Goal: Information Seeking & Learning: Learn about a topic

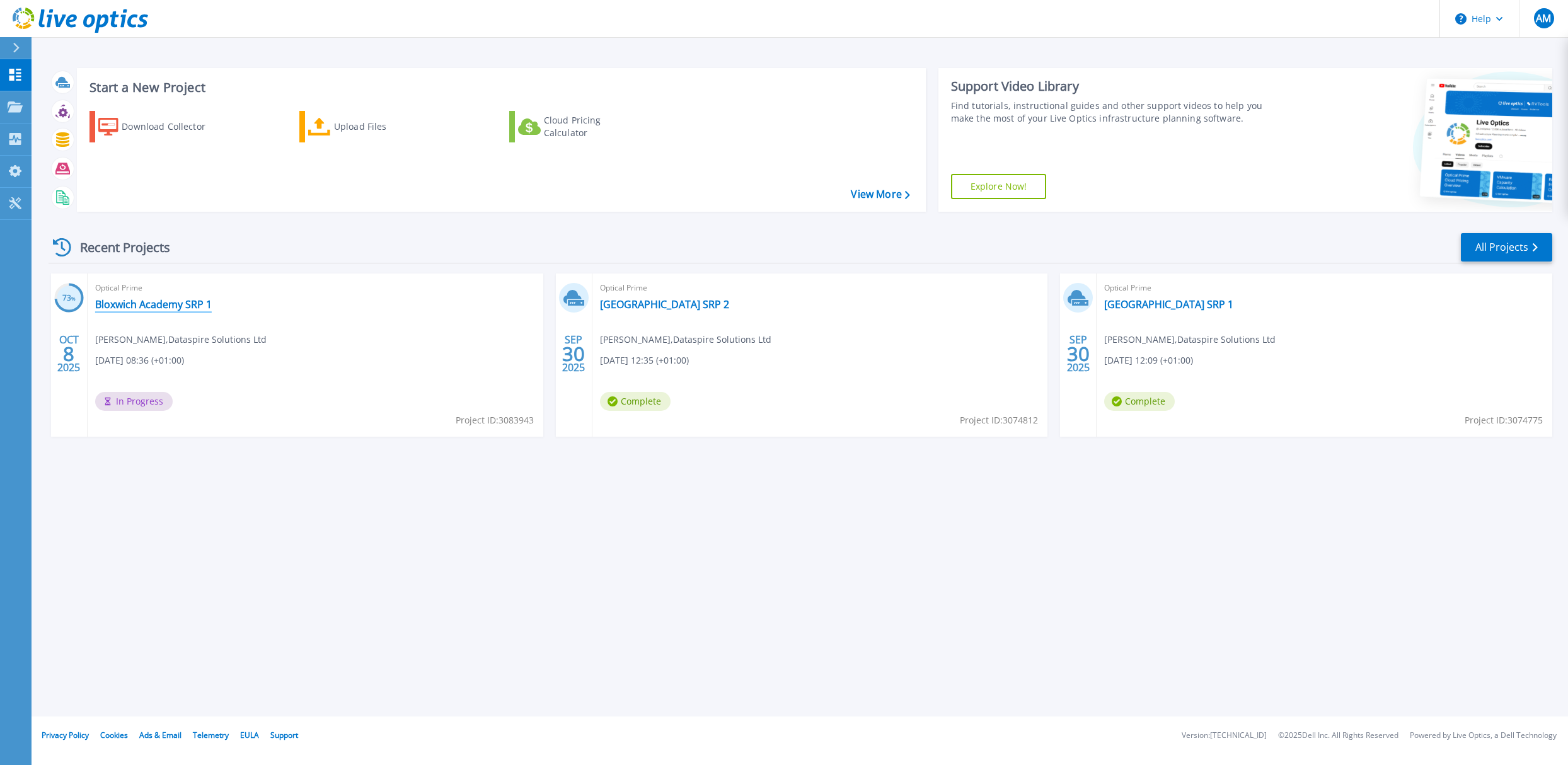
click at [137, 303] on link "Bloxwich Academy SRP 1" at bounding box center [154, 305] width 116 height 13
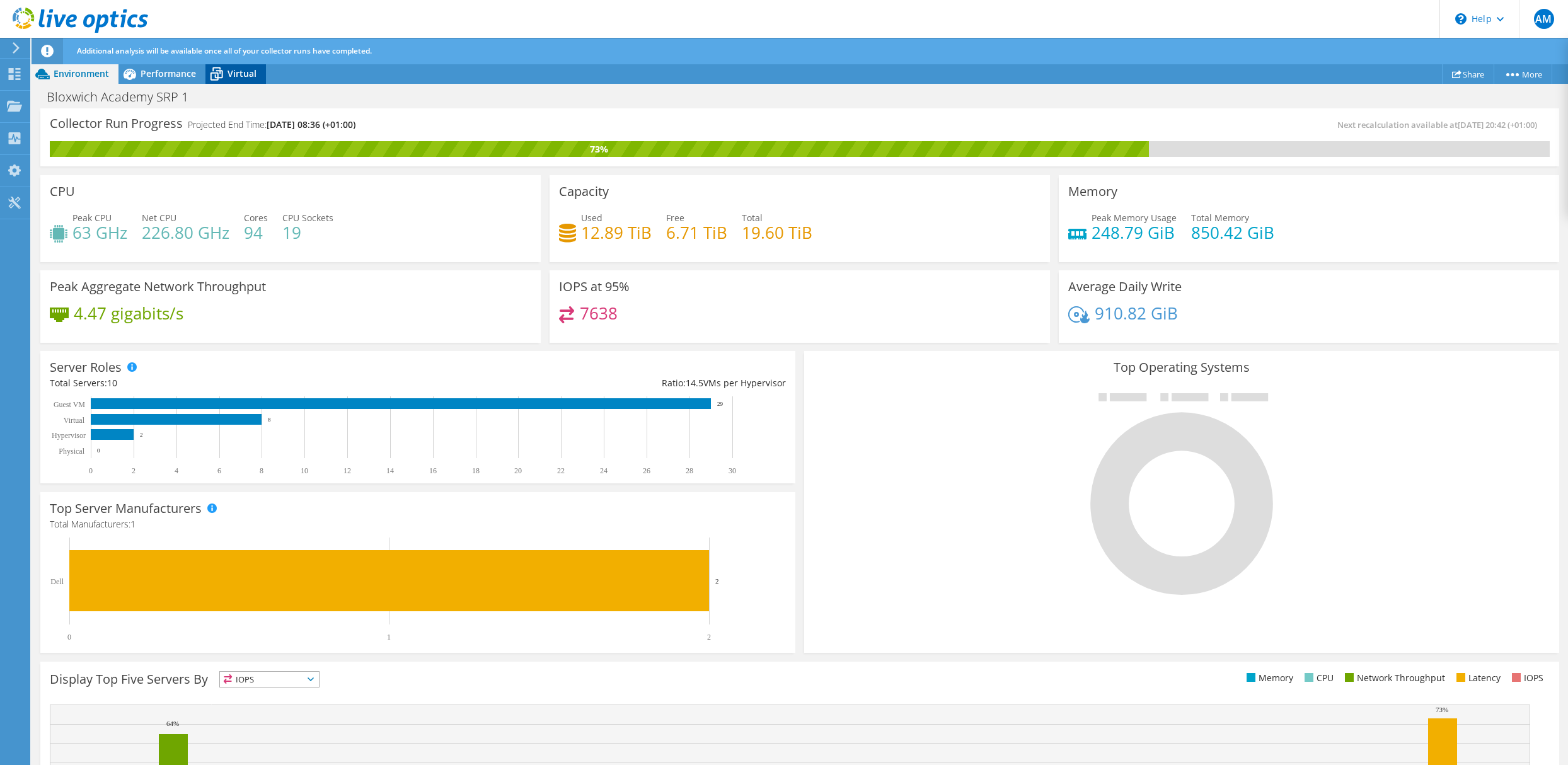
click at [238, 68] on span "Virtual" at bounding box center [242, 73] width 29 height 12
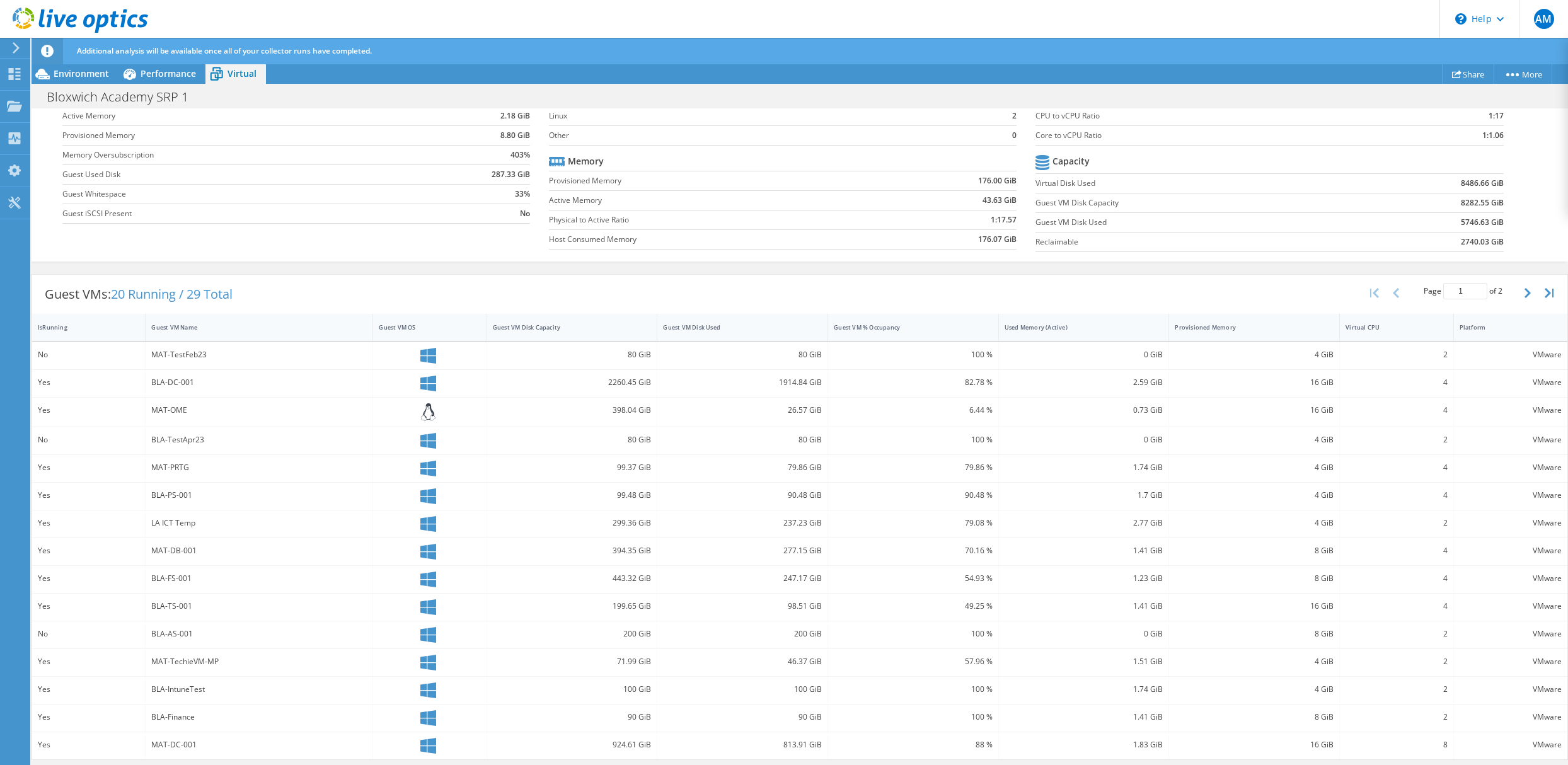
scroll to position [156, 0]
click at [165, 323] on div "Guest VM Name" at bounding box center [251, 327] width 200 height 8
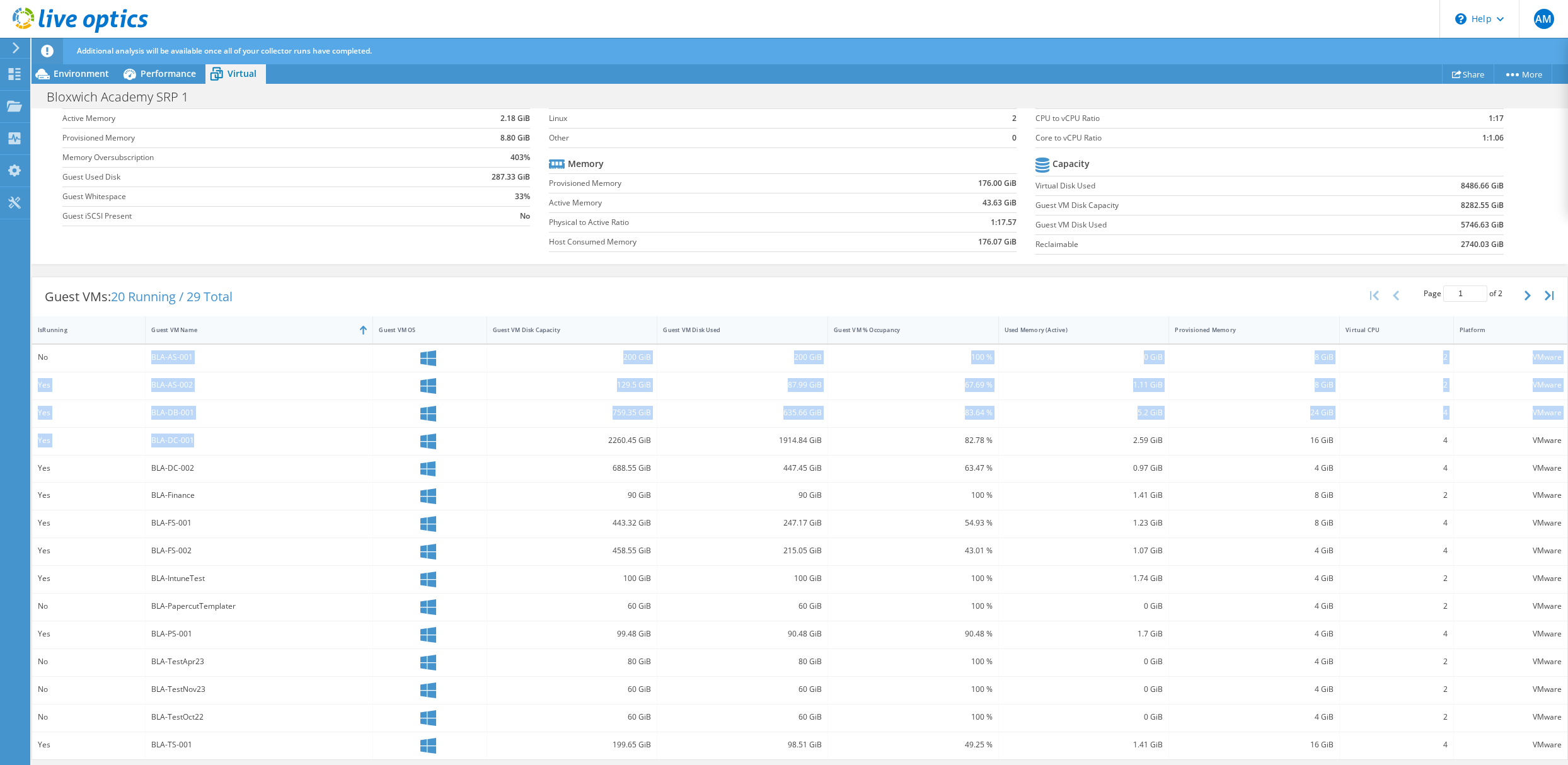
drag, startPoint x: 152, startPoint y: 354, endPoint x: 190, endPoint y: 429, distance: 84.1
click at [190, 429] on div "No BLA-AS-001 200 GiB 200 GiB 100 % 0 GiB 8 GiB 2 VMware Yes BLA-AS-002 129.5 G…" at bounding box center [799, 552] width 1535 height 415
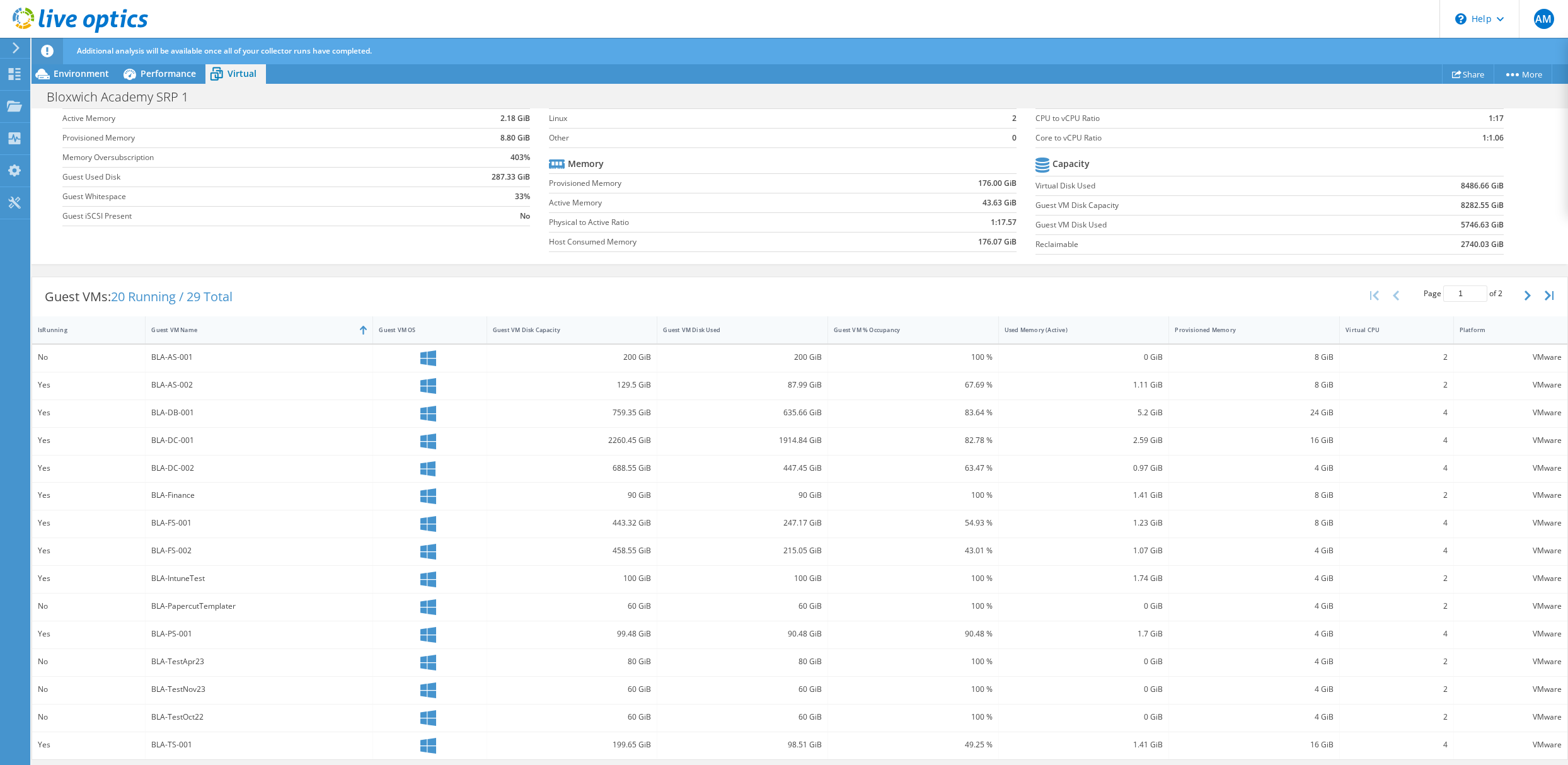
click at [61, 354] on div "No" at bounding box center [89, 357] width 102 height 14
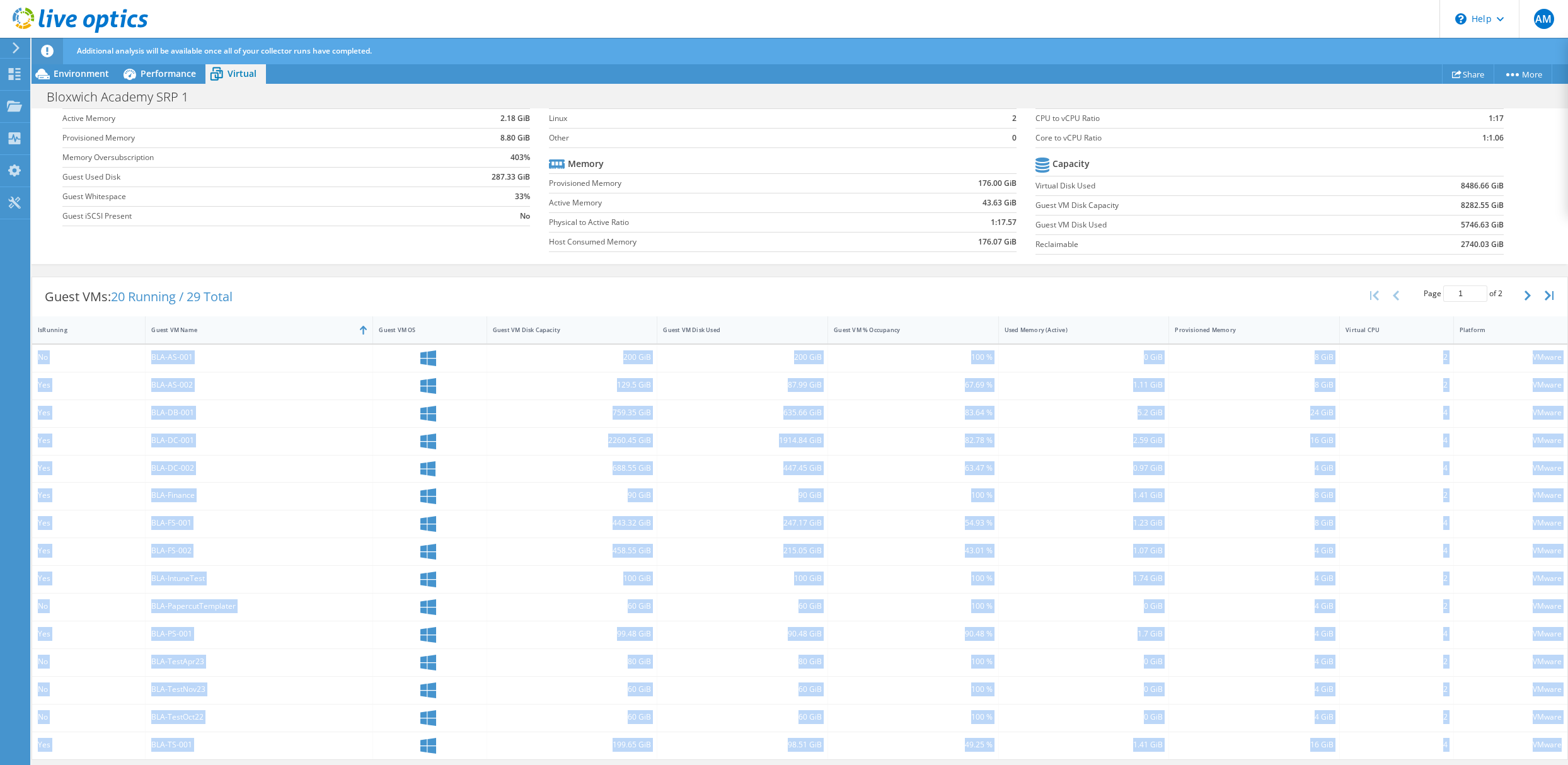
drag, startPoint x: 38, startPoint y: 354, endPoint x: 1552, endPoint y: 747, distance: 1564.2
click at [1552, 747] on div "No BLA-AS-001 200 GiB 200 GiB 100 % 0 GiB 8 GiB 2 VMware Yes BLA-AS-002 129.5 G…" at bounding box center [799, 552] width 1535 height 415
copy div "No BLA-AS-001 200 GiB 200 GiB 100 % 0 GiB 8 GiB 2 VMware Yes BLA-AS-002 129.5 G…"
drag, startPoint x: 1514, startPoint y: 292, endPoint x: 1506, endPoint y: 326, distance: 34.9
click at [1524, 292] on icon "button" at bounding box center [1527, 295] width 6 height 10
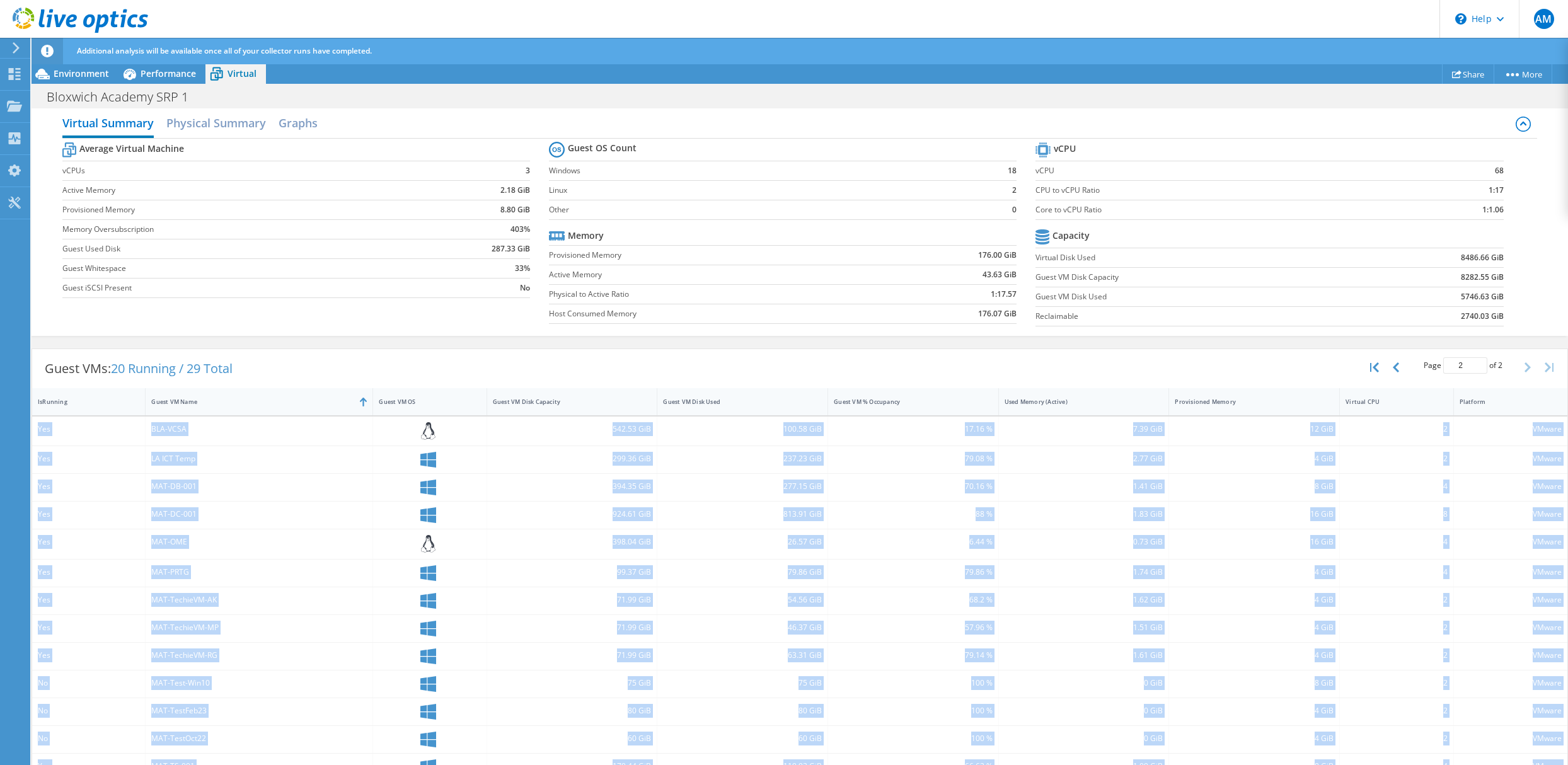
scroll to position [132, 0]
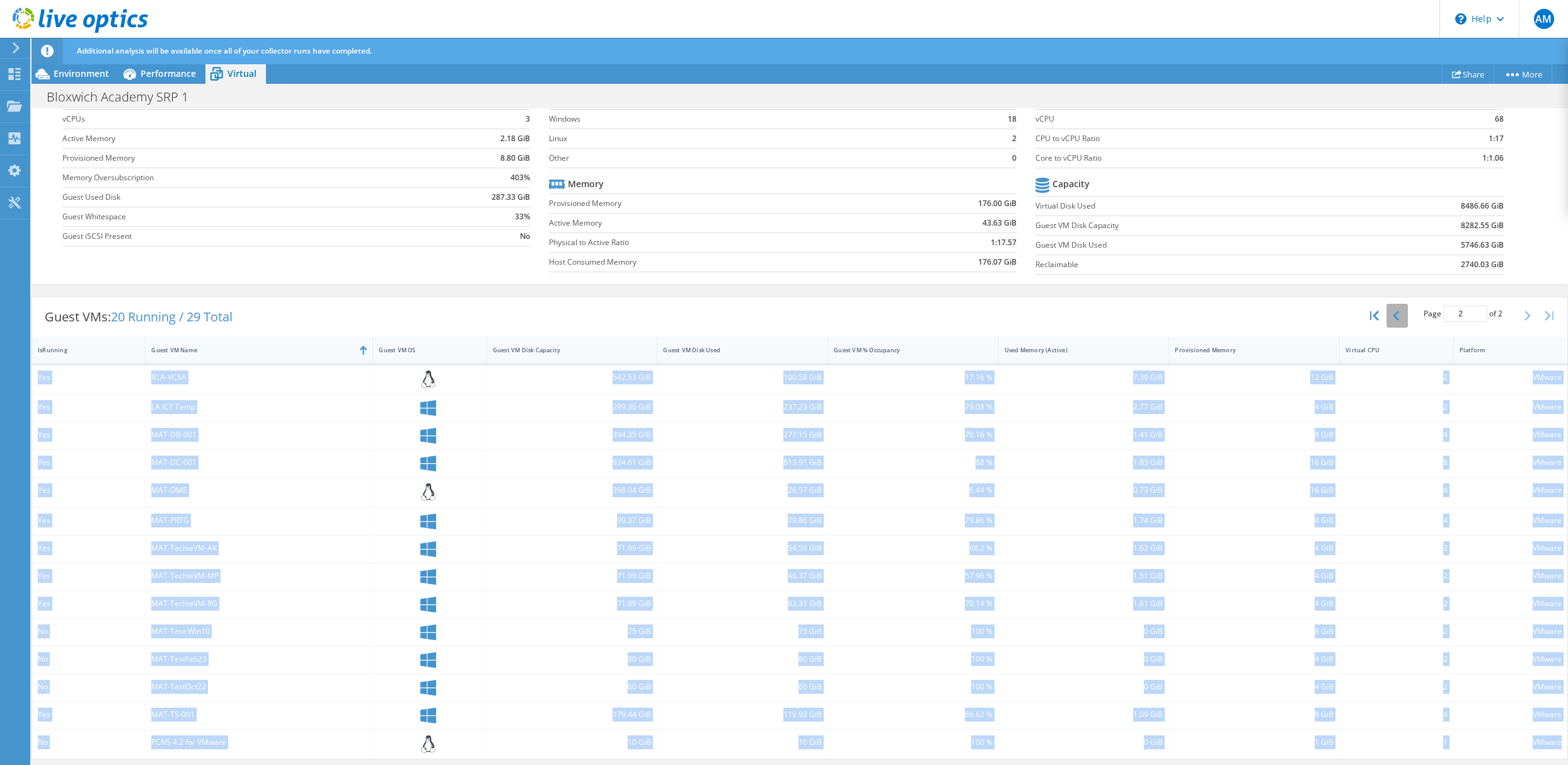
click at [1393, 316] on icon "button" at bounding box center [1396, 315] width 6 height 10
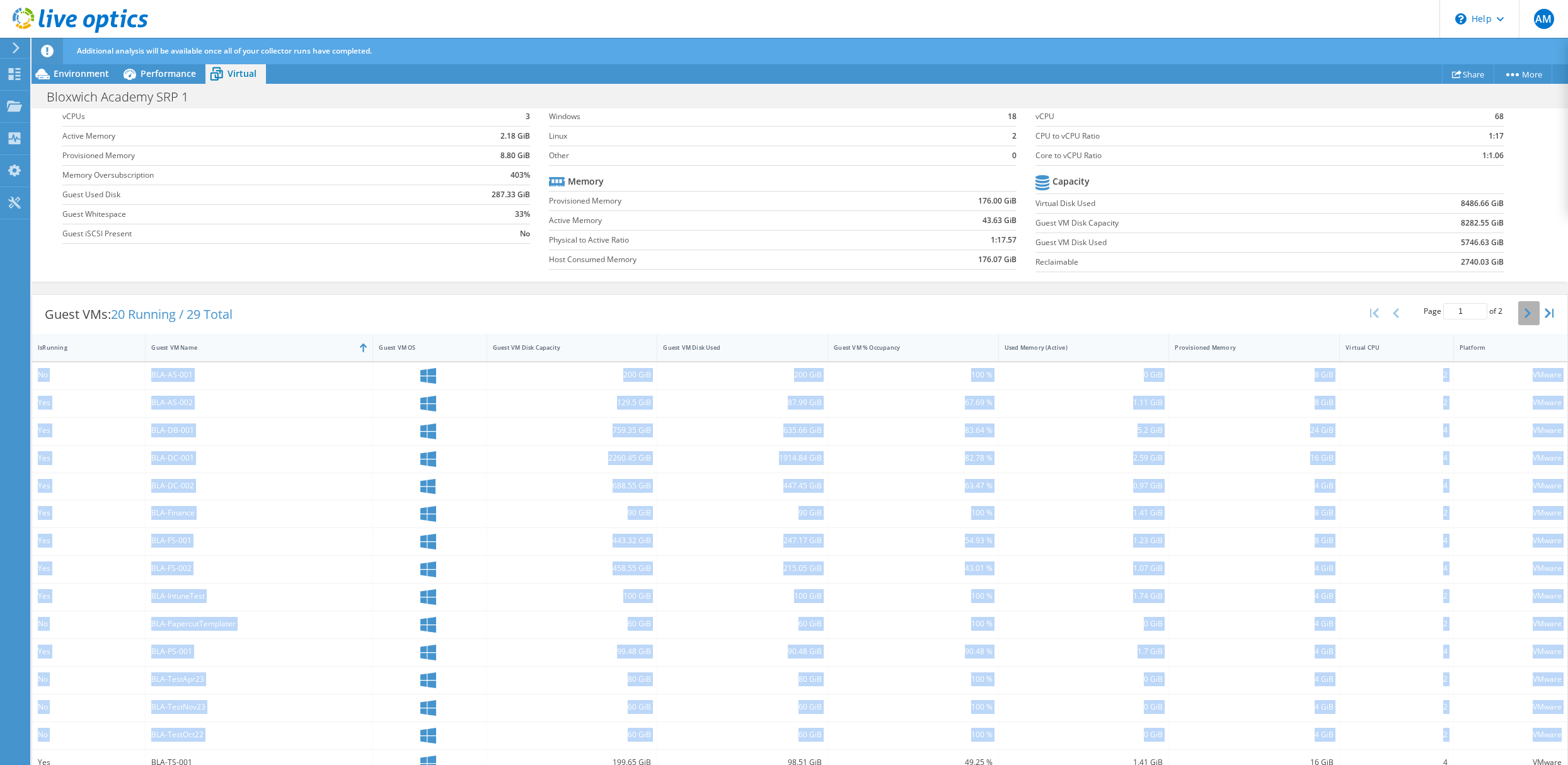
click at [1521, 317] on button "button" at bounding box center [1529, 313] width 22 height 24
type input "2"
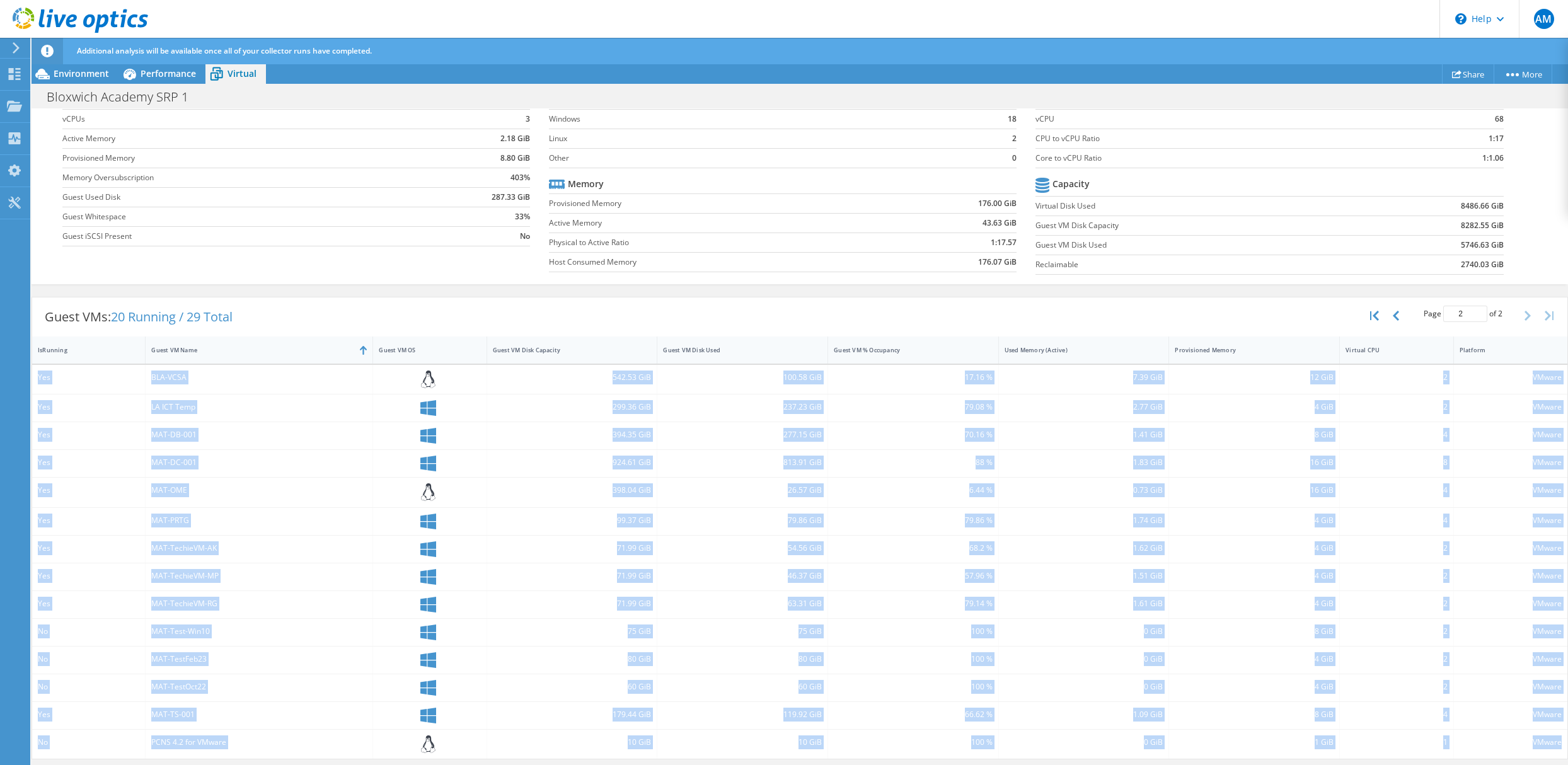
copy div "No BLA-AS-001 200 GiB 200 GiB 100 % 0 GiB 8 GiB 2 VMware Yes BLA-AS-002 129.5 G…"
